Goal: Navigation & Orientation: Find specific page/section

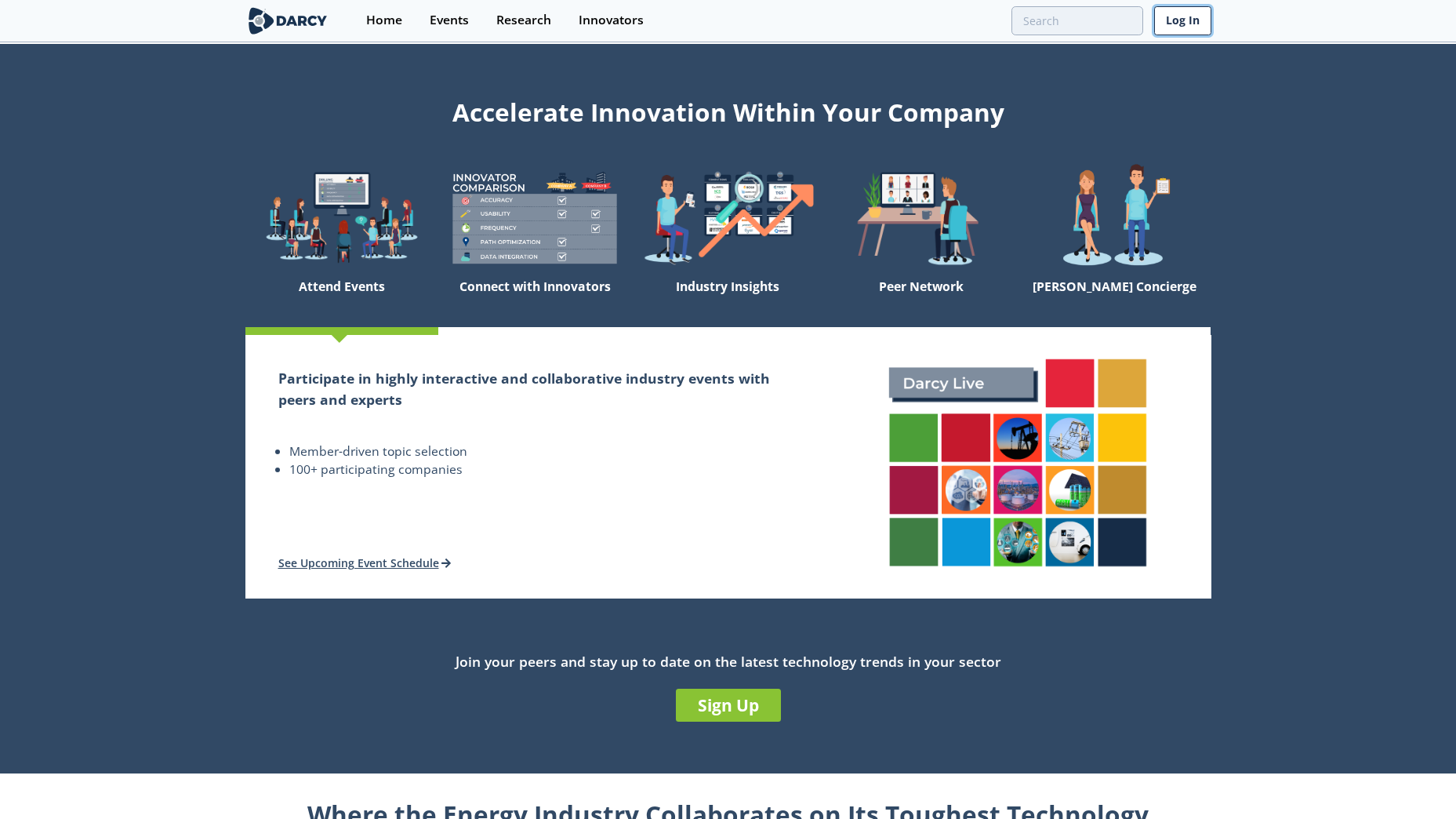
click at [1201, 17] on link "Log In" at bounding box center [1182, 21] width 57 height 29
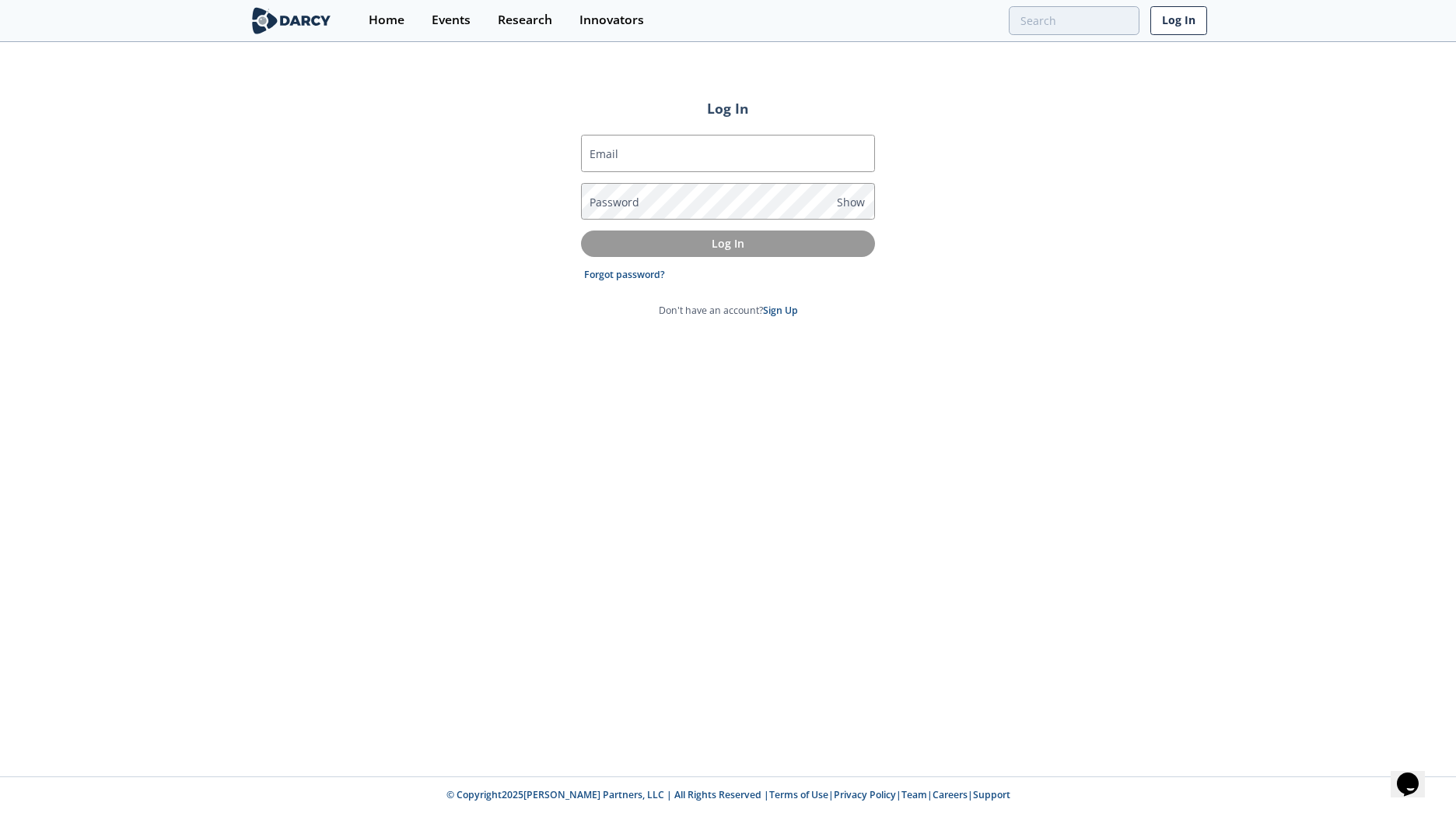
type input "[PERSON_NAME][EMAIL_ADDRESS][PERSON_NAME][PERSON_NAME][DOMAIN_NAME]"
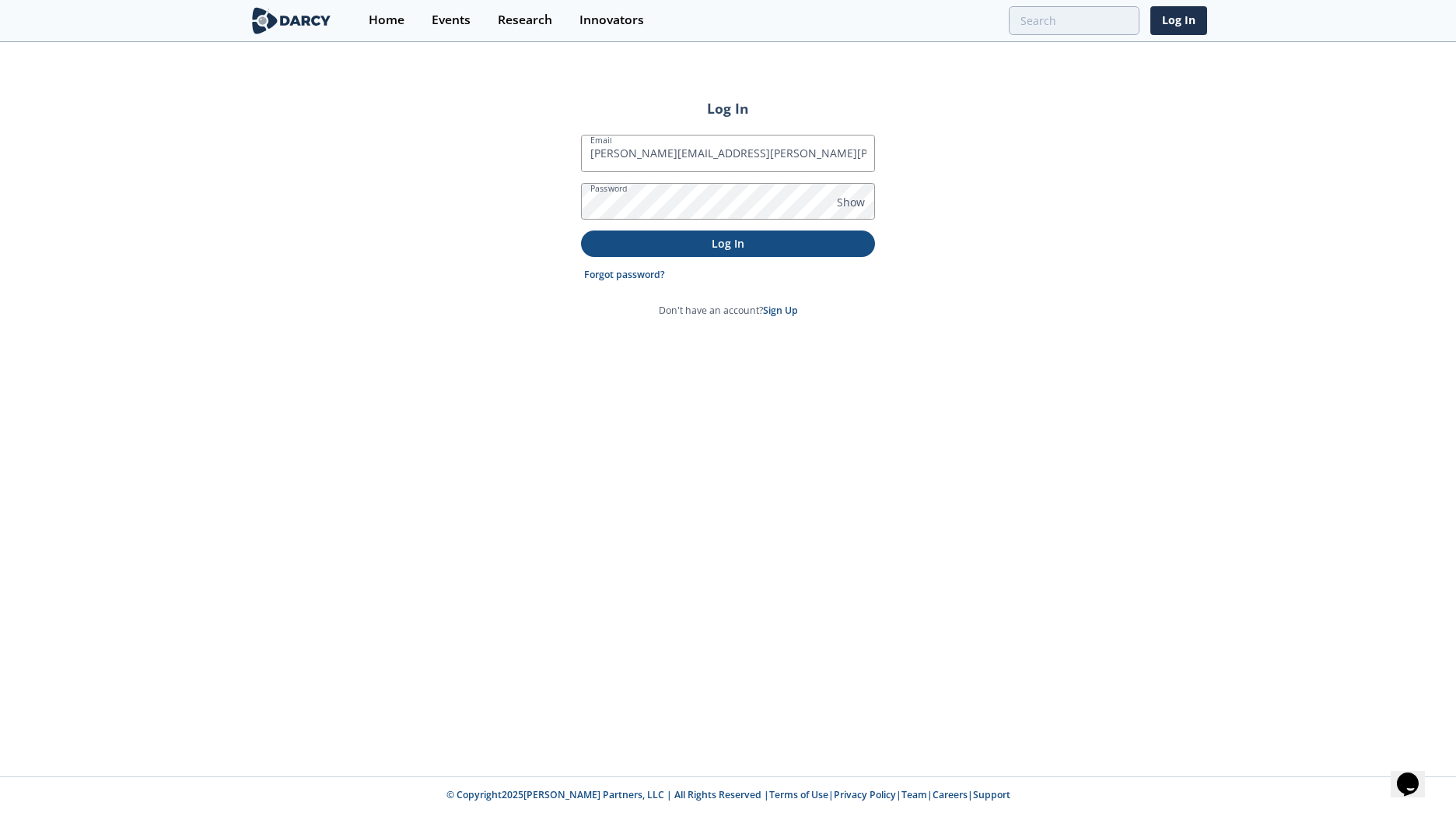
click at [721, 246] on p "Log In" at bounding box center [728, 244] width 273 height 16
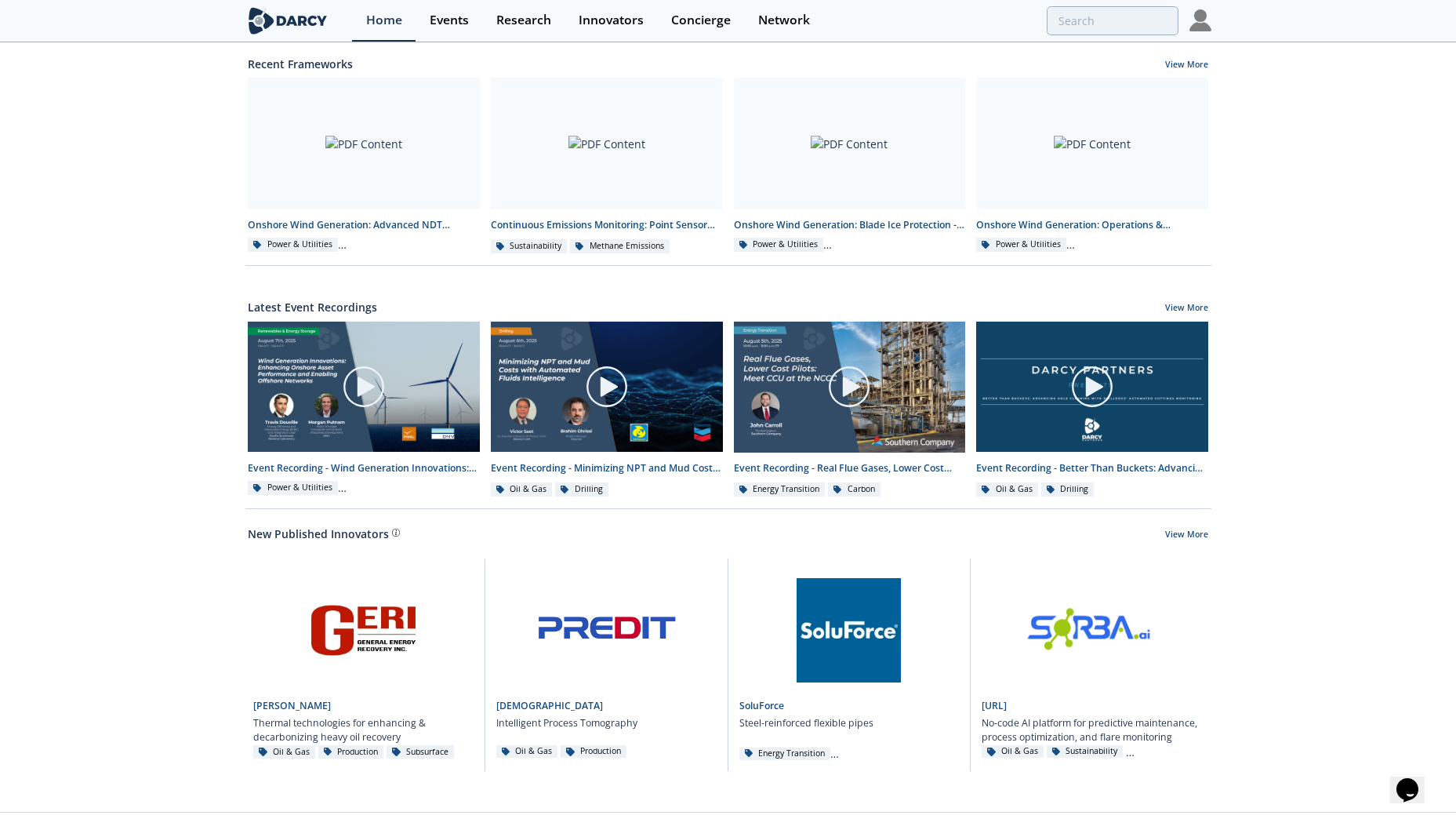
scroll to position [605, 0]
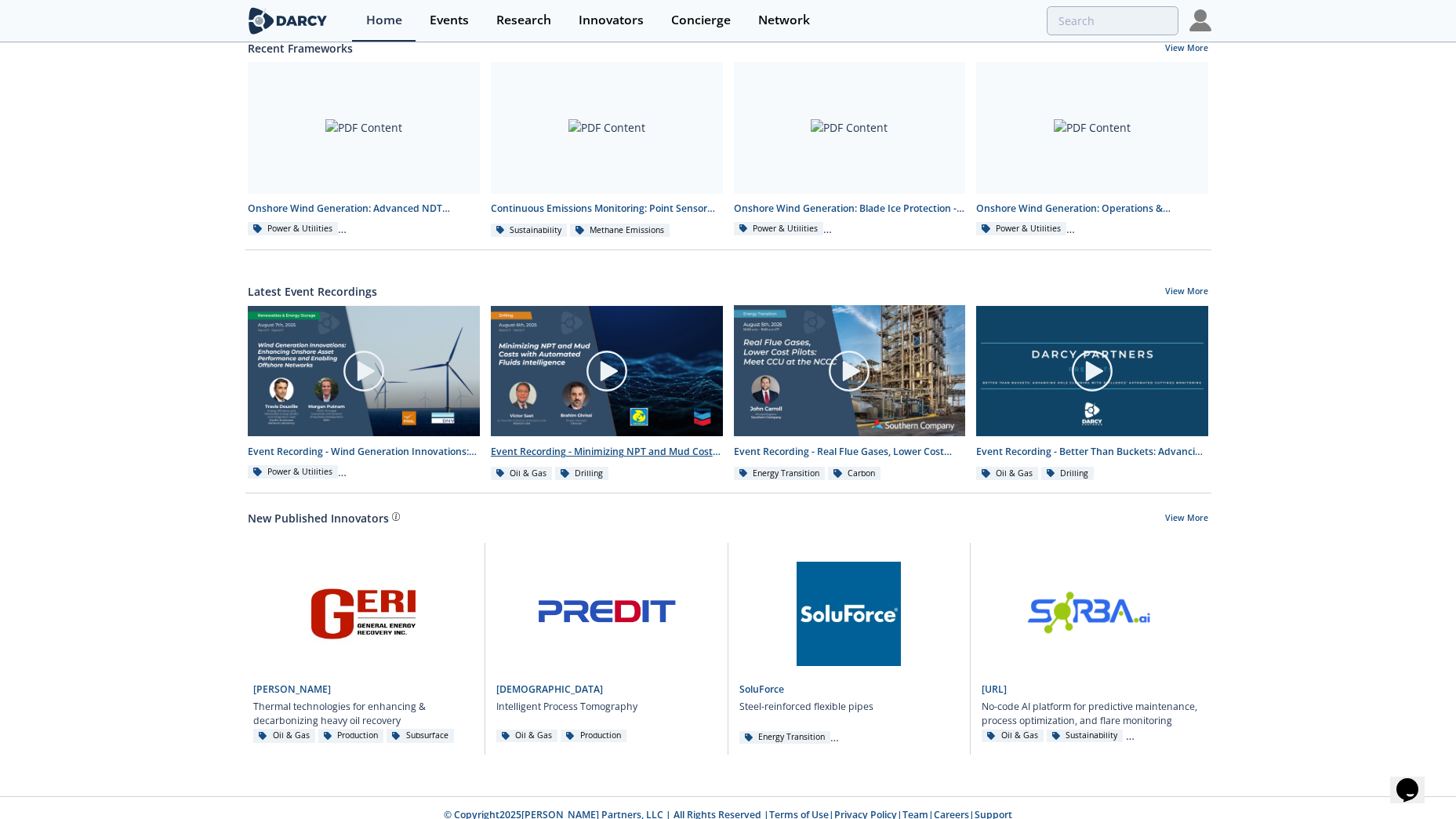
click at [691, 350] on div at bounding box center [607, 371] width 176 height 88
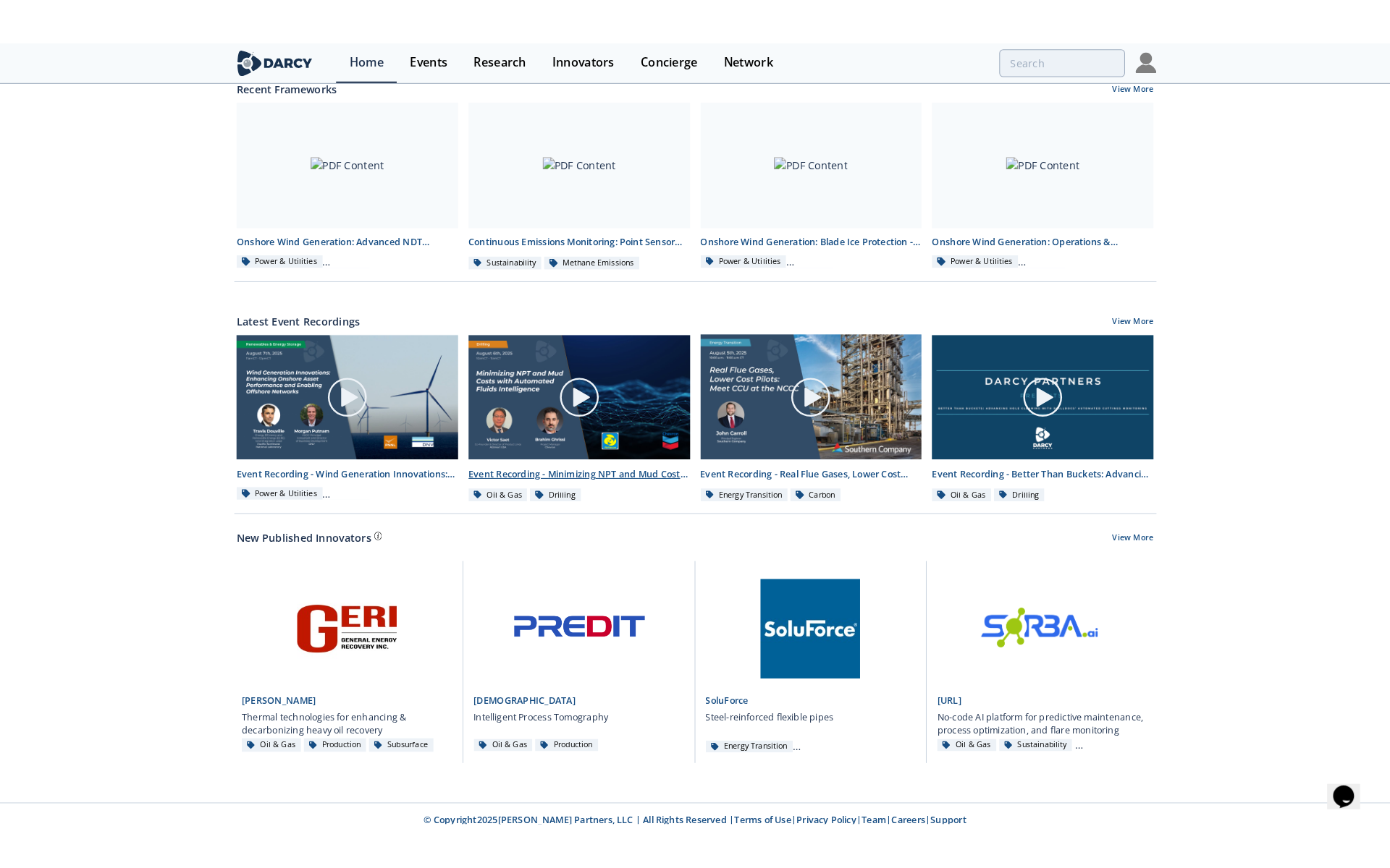
scroll to position [0, 0]
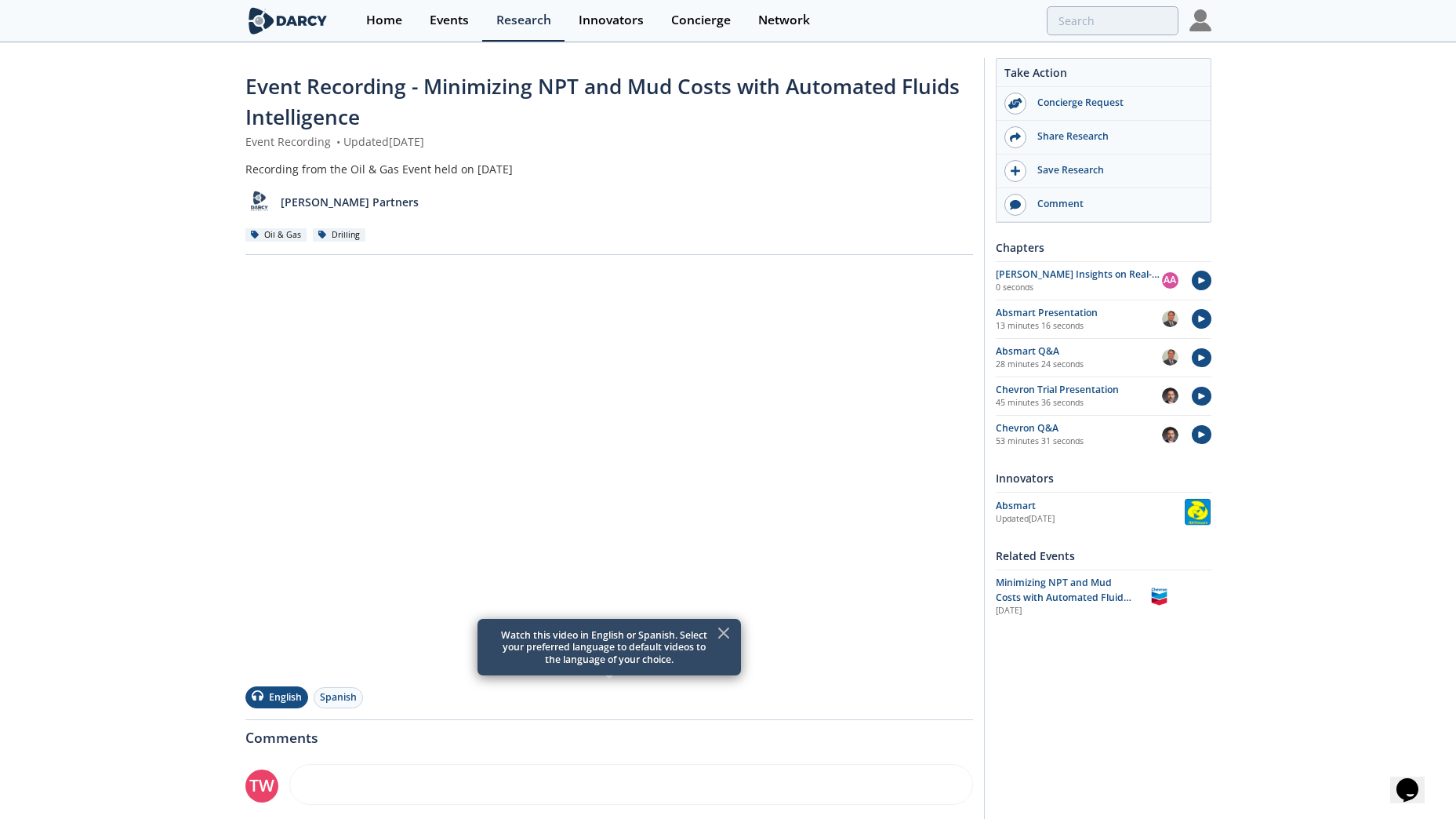
click at [720, 629] on icon at bounding box center [723, 633] width 9 height 9
